Goal: Find specific page/section: Find specific page/section

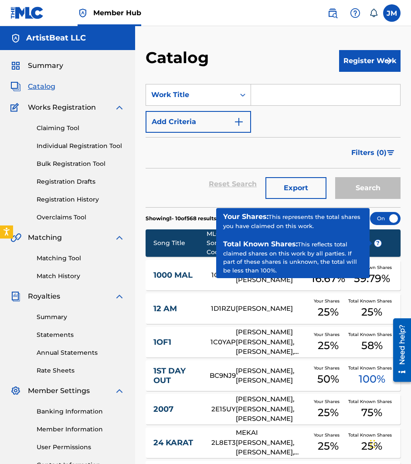
click at [296, 40] on div "Catalog Register Work SearchWithCriteria2002e9a8-109c-43d0-96ee-ea5a8a674f63 Wo…" at bounding box center [273, 334] width 276 height 617
